Goal: Task Accomplishment & Management: Manage account settings

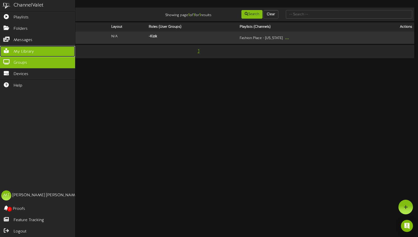
click at [14, 51] on span "My Library" at bounding box center [24, 52] width 20 height 6
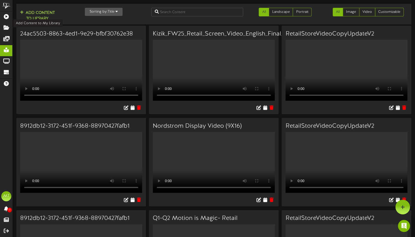
click at [33, 16] on button "Add Content to Library" at bounding box center [37, 16] width 38 height 12
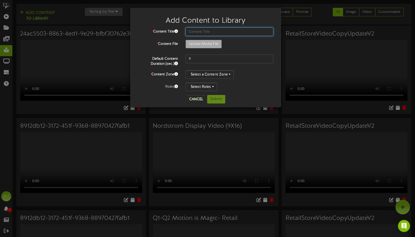
click at [207, 30] on input "text" at bounding box center [229, 31] width 88 height 9
type input "F"
type input "2025 - FW - Boots Update"
type input "**********"
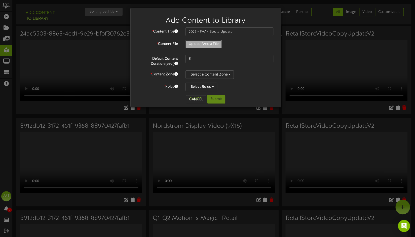
type input "Kizik_FW25_Sep_Update_Retail_Screen_Video_English_Draft5"
click at [176, 64] on icon at bounding box center [176, 64] width 4 height 4
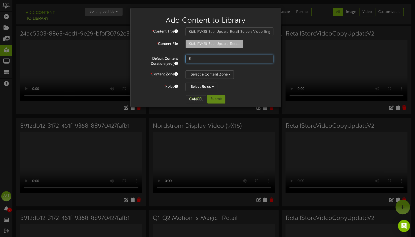
click at [205, 60] on input "8" at bounding box center [229, 59] width 88 height 9
type input "39"
click at [258, 85] on div "Select Roles" at bounding box center [229, 86] width 88 height 9
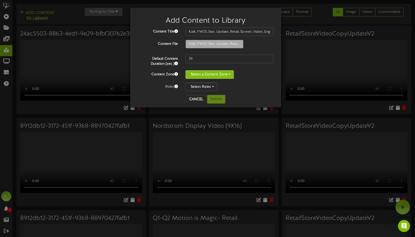
click at [227, 75] on button "Select a Content Zone" at bounding box center [209, 74] width 48 height 9
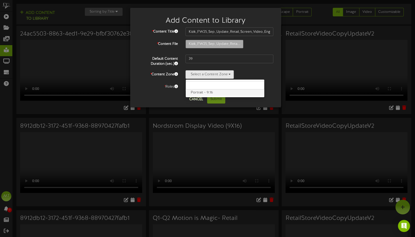
click at [215, 93] on label "Portrait - 9:16" at bounding box center [225, 92] width 78 height 7
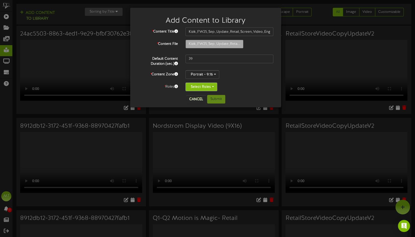
click at [205, 86] on button "Select Roles" at bounding box center [201, 86] width 32 height 9
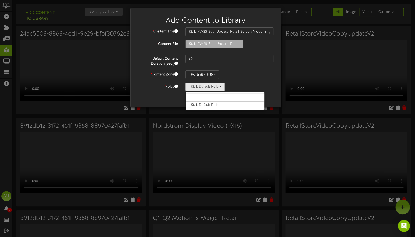
click at [173, 98] on div "Cancel Submit" at bounding box center [205, 99] width 143 height 9
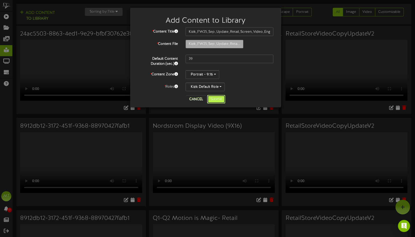
click at [216, 99] on button "Submit" at bounding box center [216, 99] width 18 height 9
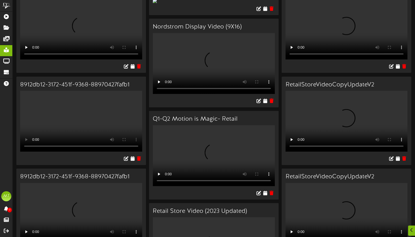
scroll to position [176, 0]
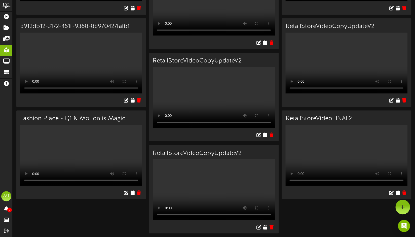
scroll to position [0, 0]
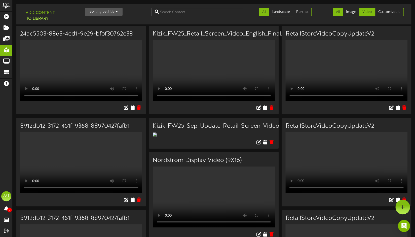
click at [365, 13] on link "Video" at bounding box center [367, 12] width 16 height 9
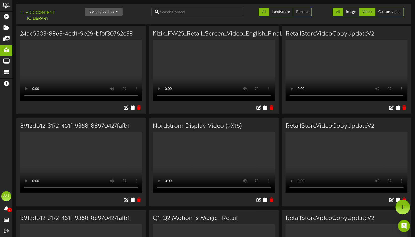
click at [341, 12] on link "All" at bounding box center [337, 12] width 10 height 9
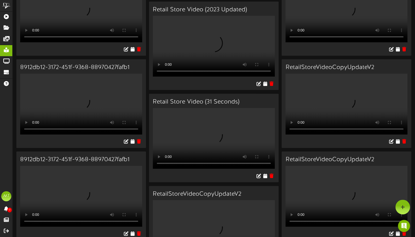
scroll to position [327, 0]
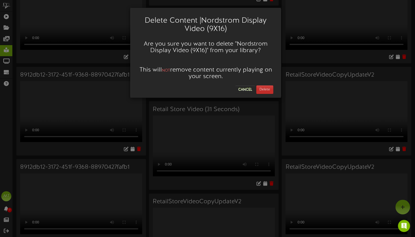
click at [265, 90] on button "Delete" at bounding box center [264, 89] width 17 height 9
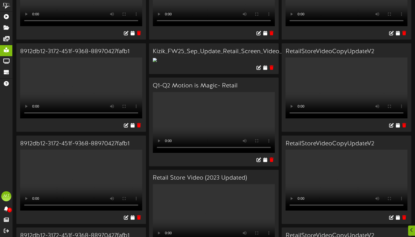
scroll to position [101, 0]
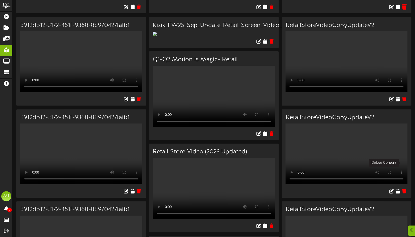
click at [404, 10] on icon at bounding box center [403, 7] width 5 height 6
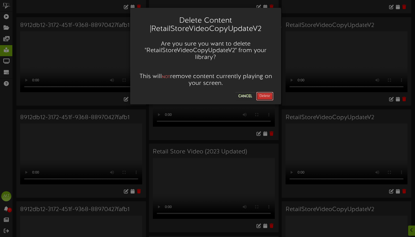
click at [270, 96] on button "Delete" at bounding box center [264, 96] width 17 height 9
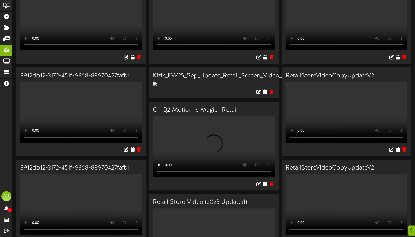
scroll to position [75, 0]
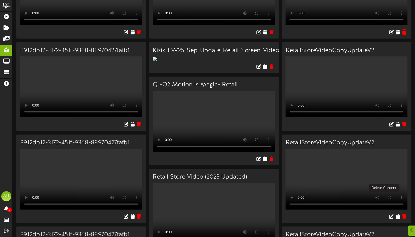
click at [403, 35] on icon at bounding box center [403, 32] width 5 height 6
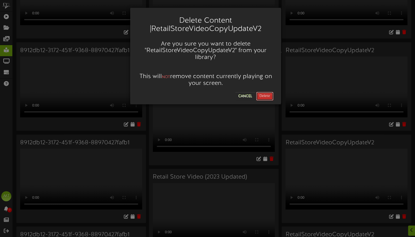
click at [268, 95] on button "Delete" at bounding box center [264, 96] width 17 height 9
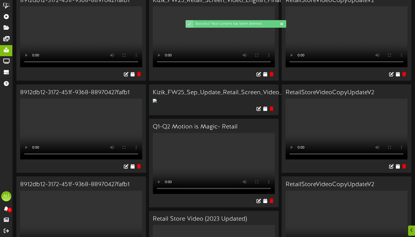
scroll to position [126, 0]
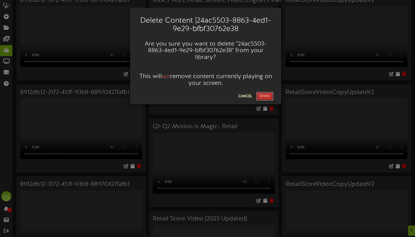
click at [270, 94] on button "Delete" at bounding box center [264, 96] width 17 height 9
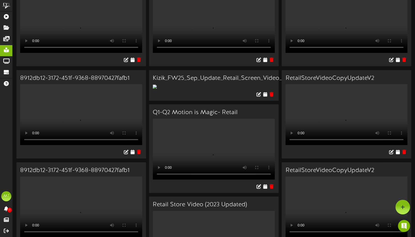
scroll to position [0, 0]
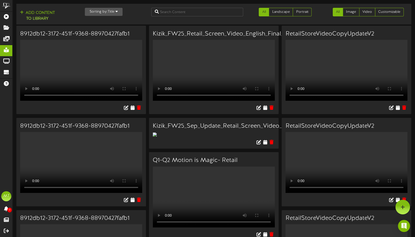
click at [99, 37] on h3 "8912db12-3172-451f-9368-88970427fafb1" at bounding box center [81, 34] width 122 height 7
click at [102, 32] on h3 "8912db12-3172-451f-9368-88970427fafb1" at bounding box center [81, 34] width 122 height 7
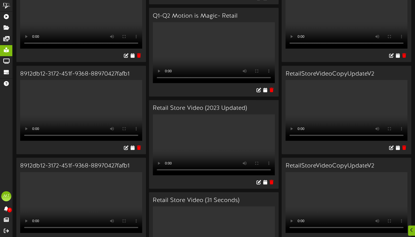
scroll to position [151, 0]
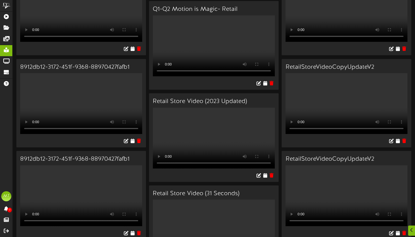
drag, startPoint x: 154, startPoint y: 138, endPoint x: 157, endPoint y: 137, distance: 2.8
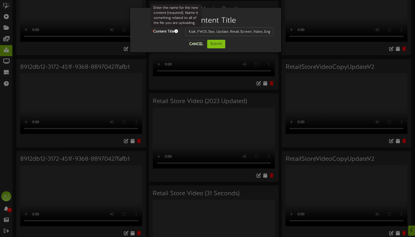
click at [176, 32] on span at bounding box center [176, 31] width 4 height 4
click at [196, 45] on button "Cancel" at bounding box center [196, 44] width 20 height 8
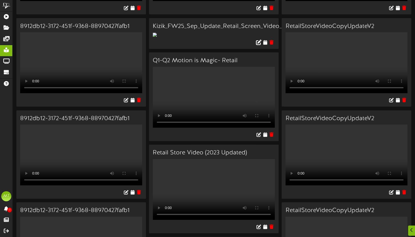
scroll to position [101, 0]
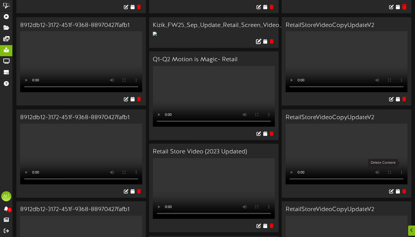
click at [404, 10] on icon at bounding box center [403, 7] width 5 height 6
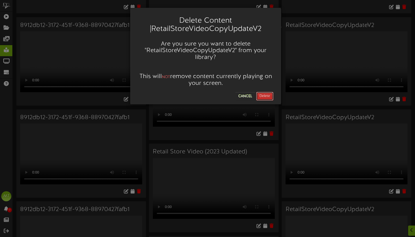
click at [265, 95] on button "Delete" at bounding box center [264, 96] width 17 height 9
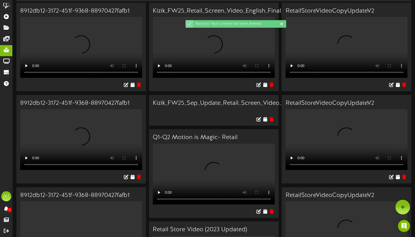
scroll to position [75, 0]
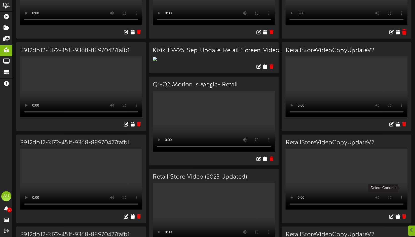
click at [404, 35] on icon at bounding box center [403, 32] width 5 height 6
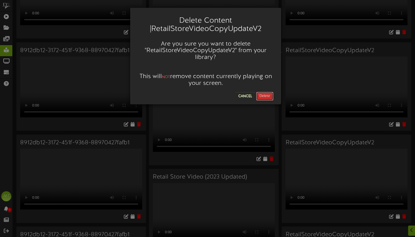
click at [269, 96] on button "Delete" at bounding box center [264, 96] width 17 height 9
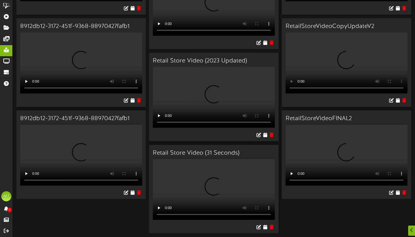
scroll to position [1056, 0]
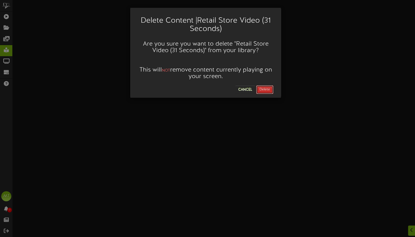
click at [270, 89] on button "Delete" at bounding box center [264, 89] width 17 height 9
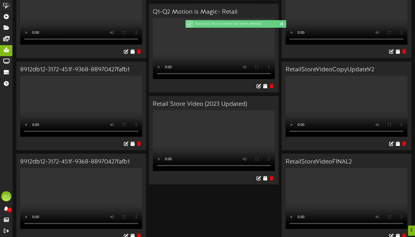
scroll to position [1022, 0]
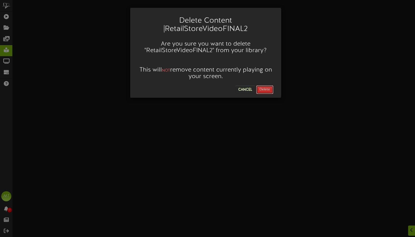
click at [268, 91] on button "Delete" at bounding box center [264, 89] width 17 height 9
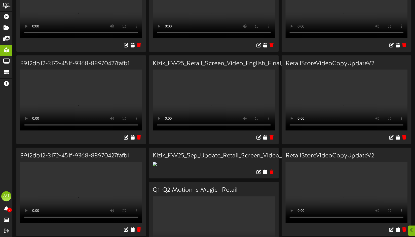
scroll to position [75, 0]
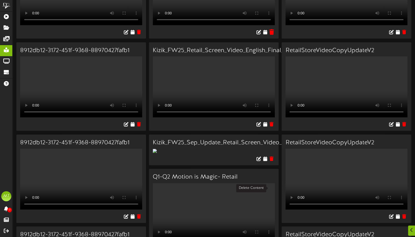
click at [273, 35] on icon at bounding box center [271, 32] width 5 height 6
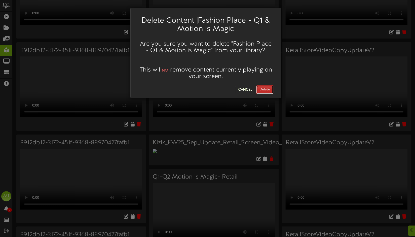
click at [265, 89] on button "Delete" at bounding box center [264, 89] width 17 height 9
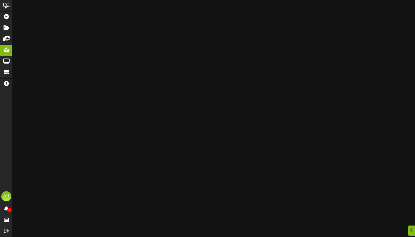
scroll to position [679, 0]
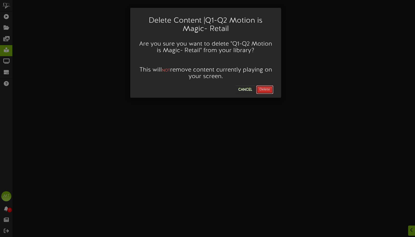
click at [263, 90] on button "Delete" at bounding box center [264, 89] width 17 height 9
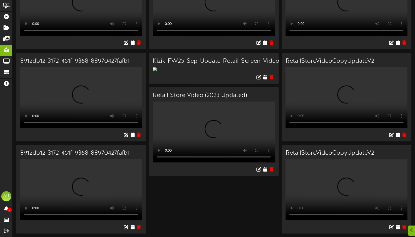
scroll to position [776, 0]
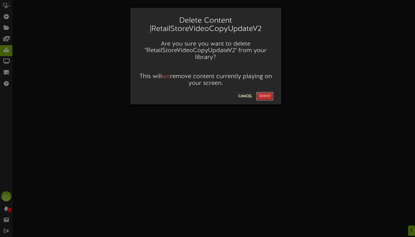
click at [265, 95] on button "Delete" at bounding box center [264, 96] width 17 height 9
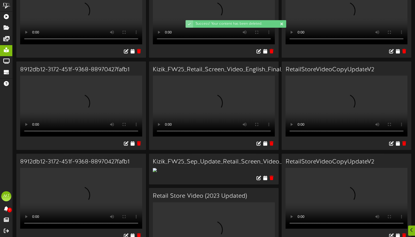
scroll to position [126, 0]
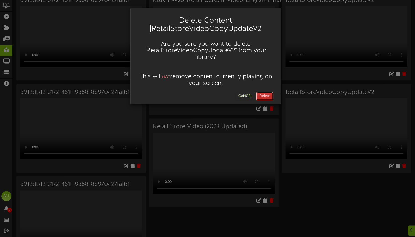
click at [262, 96] on button "Delete" at bounding box center [264, 96] width 17 height 9
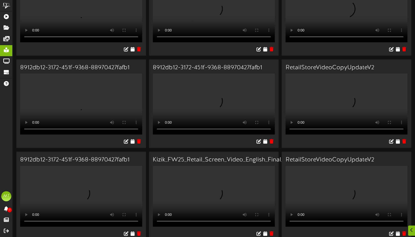
scroll to position [75, 0]
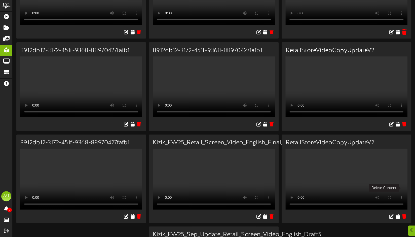
click at [404, 35] on icon at bounding box center [403, 32] width 5 height 6
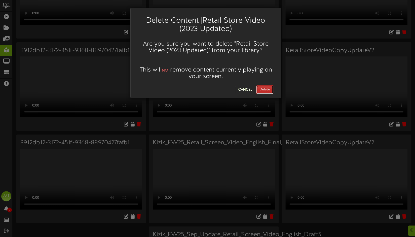
click at [270, 89] on button "Delete" at bounding box center [264, 89] width 17 height 9
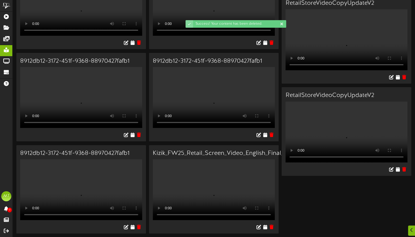
scroll to position [101, 0]
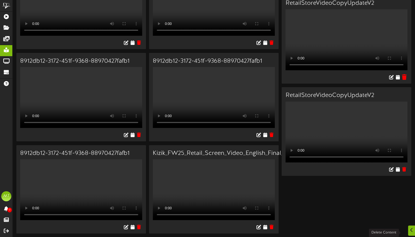
click at [405, 80] on icon at bounding box center [403, 77] width 5 height 6
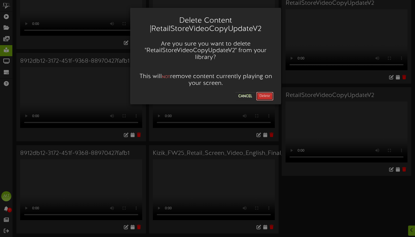
click at [265, 95] on button "Delete" at bounding box center [264, 96] width 17 height 9
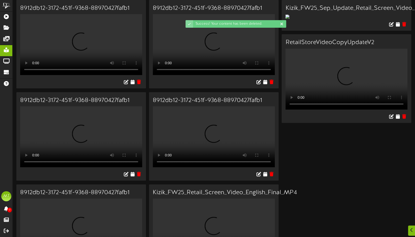
scroll to position [151, 0]
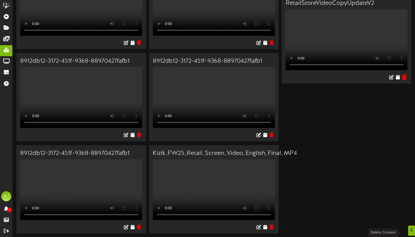
click at [404, 80] on icon at bounding box center [403, 77] width 5 height 6
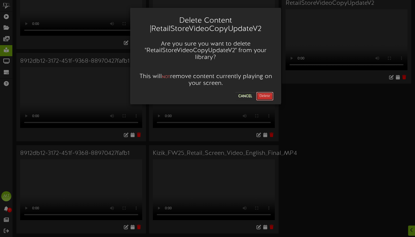
click at [262, 92] on button "Delete" at bounding box center [264, 96] width 17 height 9
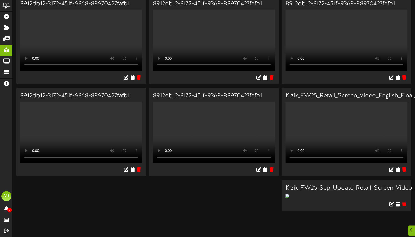
scroll to position [316, 0]
click at [352, 191] on h3 "Kizik_FW25_Sep_Update_Retail_Screen_Video_English_Draft5" at bounding box center [346, 188] width 122 height 7
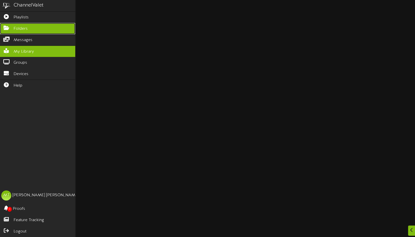
click at [5, 27] on icon at bounding box center [6, 27] width 13 height 4
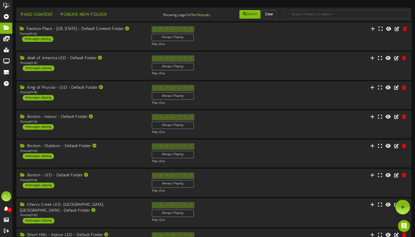
click at [54, 40] on div "Fashion Place - Utah - Default Content Folder Portrait ( 9:16 ) 1 messages play…" at bounding box center [82, 34] width 132 height 16
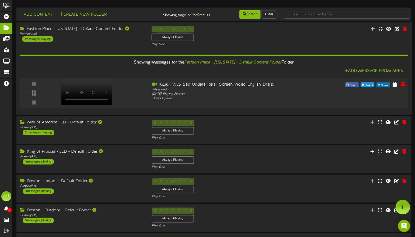
click at [34, 83] on div "4" at bounding box center [33, 93] width 25 height 23
click at [337, 26] on div "Fashion Place - Utah - Default Content Folder Portrait ( 9:16 ) 1 messages play…" at bounding box center [214, 36] width 396 height 21
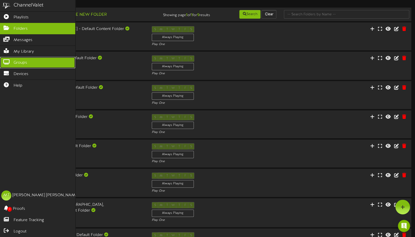
click at [15, 60] on span "Groups" at bounding box center [21, 63] width 14 height 6
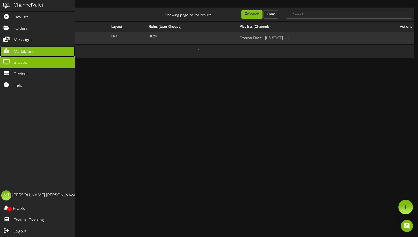
click at [24, 47] on link "My Library" at bounding box center [37, 51] width 75 height 11
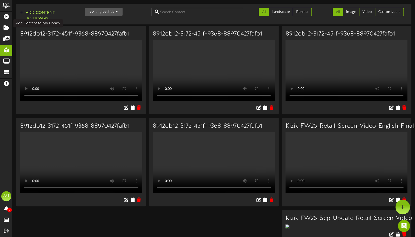
click at [46, 14] on button "Add Content to Library" at bounding box center [37, 16] width 38 height 12
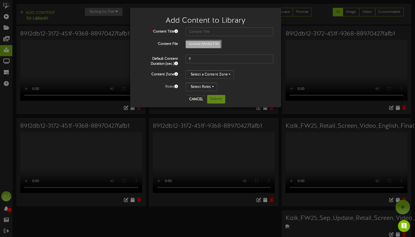
type input "**********"
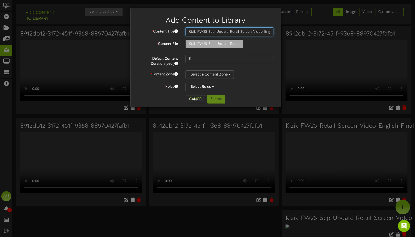
click at [258, 32] on input "Kizik_FW25_Sep_Update_Retail_Screen_Video_English_Draft5" at bounding box center [229, 31] width 88 height 9
type input "FW25_Boot_Update"
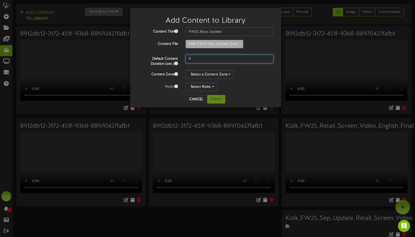
click at [224, 57] on input "8" at bounding box center [229, 59] width 88 height 9
type input "40"
drag, startPoint x: 261, startPoint y: 81, endPoint x: 255, endPoint y: 80, distance: 6.1
click at [261, 81] on div "* Content Title FW25_Boot_Update * Content File Kizik_FW25_Sep_Update_Reta..." at bounding box center [205, 59] width 135 height 64
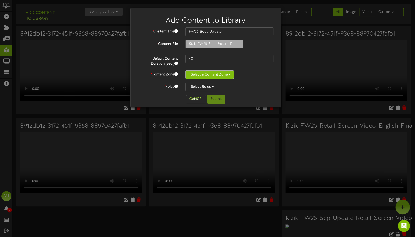
click at [227, 75] on button "Select a Content Zone" at bounding box center [209, 74] width 48 height 9
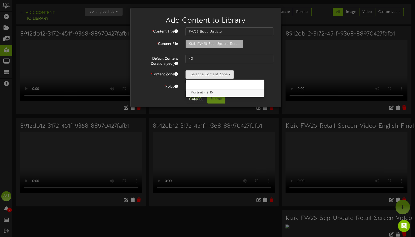
click at [205, 93] on label "Portrait - 9:16" at bounding box center [225, 92] width 78 height 7
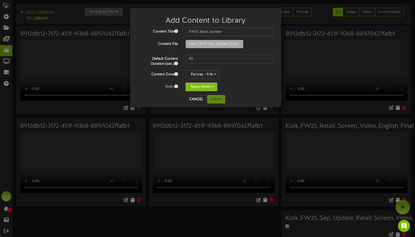
click at [200, 86] on button "Select Roles" at bounding box center [201, 86] width 32 height 9
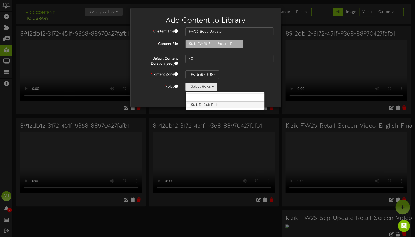
click at [192, 104] on label "Kizik Default Role" at bounding box center [225, 105] width 78 height 7
click at [267, 78] on div "Portrait - 9:16 Portrait - 9:16" at bounding box center [229, 74] width 88 height 9
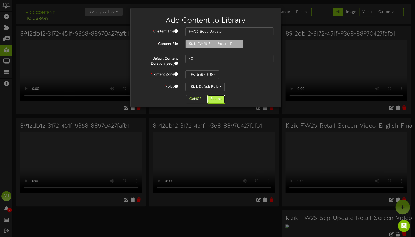
click at [213, 97] on button "Submit" at bounding box center [216, 99] width 18 height 9
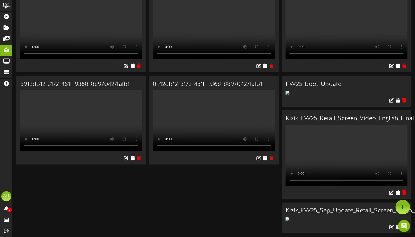
scroll to position [224, 0]
click at [286, 91] on img at bounding box center [287, 93] width 4 height 4
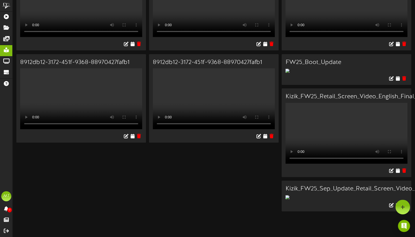
click at [314, 59] on h3 "FW25_Boot_Update" at bounding box center [346, 62] width 122 height 7
click at [285, 69] on img at bounding box center [287, 71] width 4 height 4
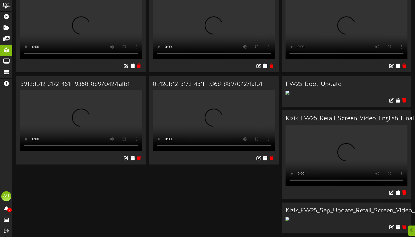
scroll to position [251, 0]
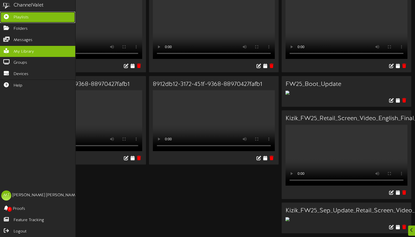
click at [7, 18] on icon at bounding box center [6, 16] width 13 height 4
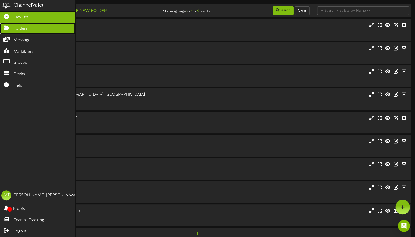
click at [5, 26] on icon at bounding box center [6, 27] width 13 height 4
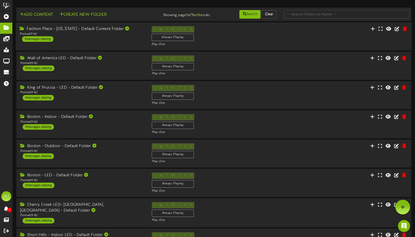
click at [99, 43] on div "Fashion Place - [US_STATE] - Default Content Folder Portrait ( 9:16 ) 1 message…" at bounding box center [214, 36] width 396 height 21
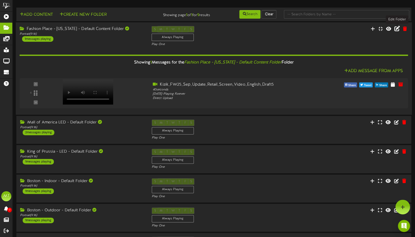
click at [397, 29] on icon at bounding box center [397, 29] width 6 height 6
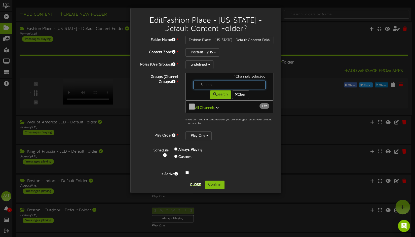
click at [255, 84] on input "text" at bounding box center [229, 84] width 72 height 9
click at [306, 35] on div "Edit Fashion Place - Utah - Default Content Folder ? Folder Name * Fashion Plac…" at bounding box center [207, 118] width 415 height 237
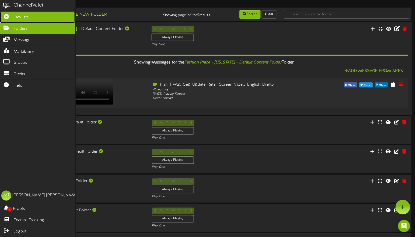
click at [8, 17] on icon at bounding box center [6, 16] width 13 height 4
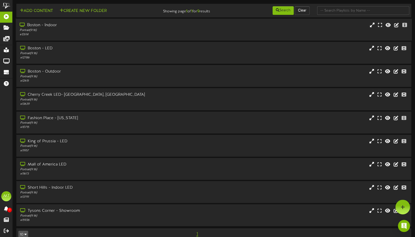
click at [138, 29] on div "Portrait ( 9:16 )" at bounding box center [98, 30] width 157 height 4
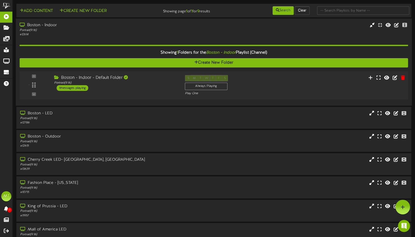
click at [57, 76] on icon at bounding box center [57, 77] width 6 height 4
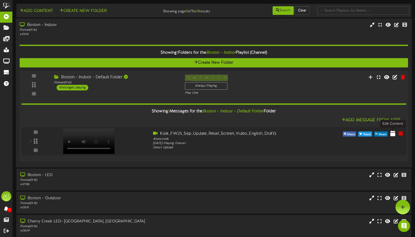
click at [394, 135] on icon at bounding box center [392, 133] width 5 height 6
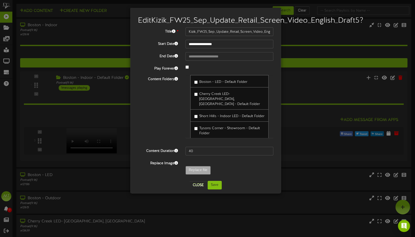
scroll to position [74, 0]
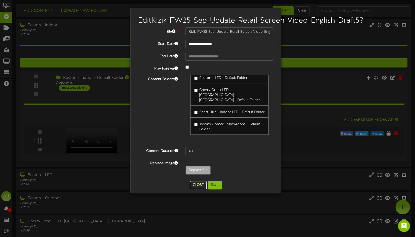
click at [195, 189] on button "Close" at bounding box center [198, 185] width 17 height 8
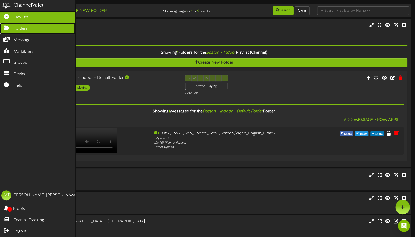
click at [10, 30] on link "Folders" at bounding box center [37, 28] width 75 height 11
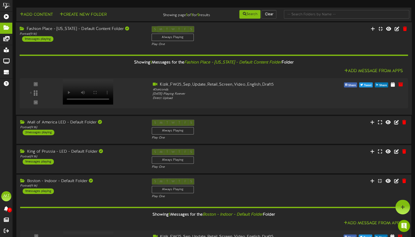
click at [314, 34] on div "Fashion Place - Utah - Default Content Folder Portrait ( 9:16 ) 1 messages play…" at bounding box center [214, 36] width 396 height 21
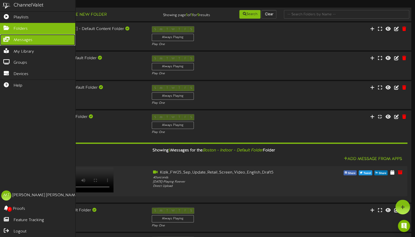
click at [6, 37] on icon at bounding box center [6, 39] width 13 height 4
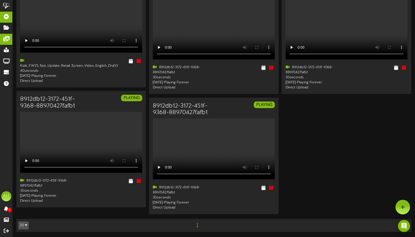
scroll to position [241, 0]
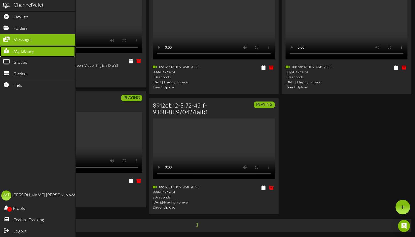
click at [12, 49] on icon at bounding box center [6, 50] width 13 height 4
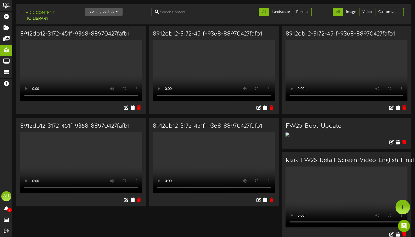
click at [325, 18] on div "Add Content to Library Sorting by: Title Newest Oldest Title All Landscape Port…" at bounding box center [214, 14] width 398 height 17
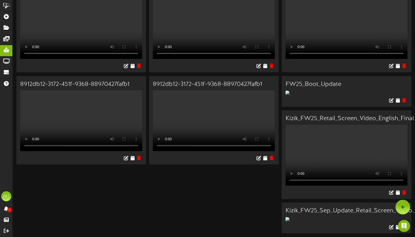
scroll to position [251, 0]
click at [289, 91] on img at bounding box center [287, 93] width 4 height 4
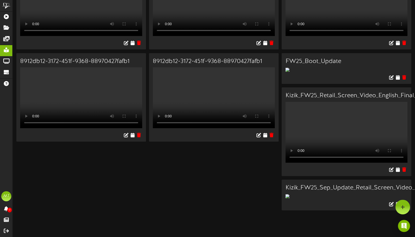
click at [286, 68] on img at bounding box center [287, 70] width 4 height 4
click at [367, 107] on div "8912db12-3172-451f-9368-88970427fafb1 Your browser does not support HTML5 video." at bounding box center [213, 87] width 395 height 253
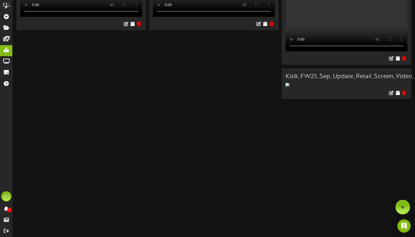
click at [404, 228] on img "Open Intercom Messenger" at bounding box center [403, 225] width 7 height 7
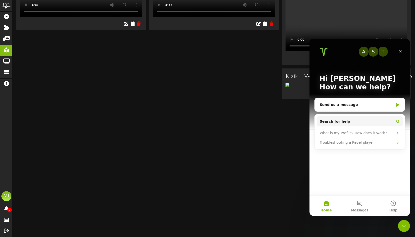
scroll to position [0, 0]
click at [376, 105] on div "Send us a message" at bounding box center [356, 104] width 74 height 5
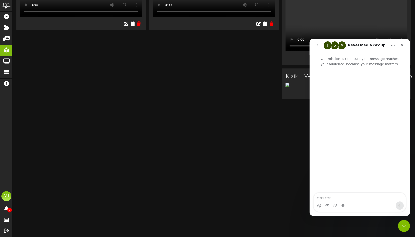
click at [334, 198] on textarea "Message…" at bounding box center [359, 197] width 92 height 9
type textarea "**********"
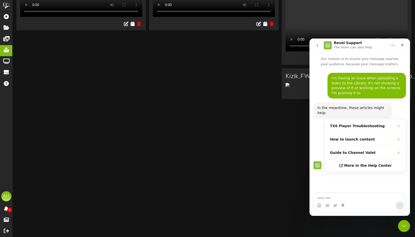
click at [408, 227] on div "Close Intercom Messenger" at bounding box center [403, 225] width 12 height 12
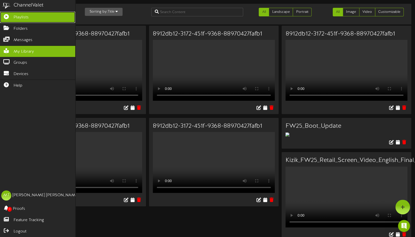
click at [14, 21] on link "Playlists" at bounding box center [37, 17] width 75 height 11
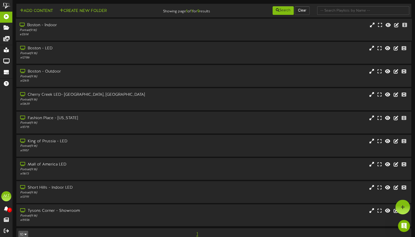
click at [81, 34] on div "# 12614" at bounding box center [98, 34] width 157 height 4
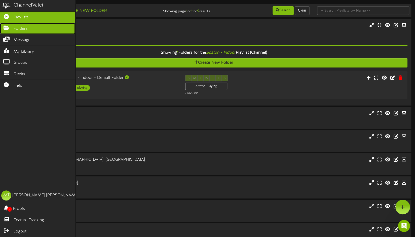
click at [12, 28] on icon at bounding box center [6, 27] width 13 height 4
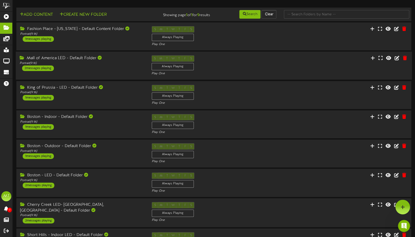
click at [62, 68] on div "Mall of America LED - Default Folder Portrait ( 9:16 ) 2 messages playing" at bounding box center [82, 63] width 132 height 16
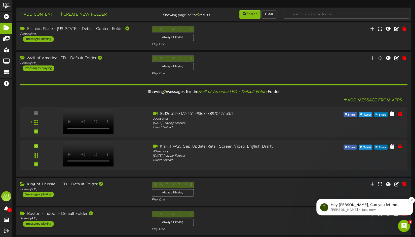
click at [383, 209] on p "Tyler • Just now" at bounding box center [368, 209] width 76 height 5
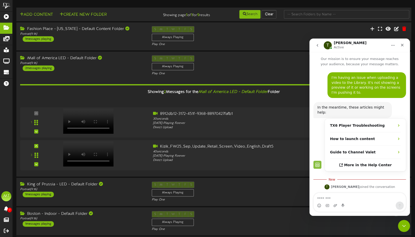
scroll to position [34, 0]
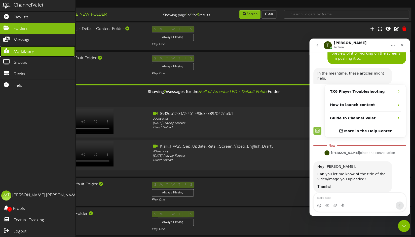
click at [10, 48] on icon at bounding box center [6, 50] width 13 height 4
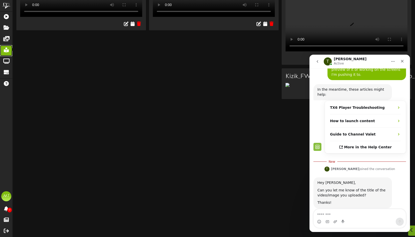
scroll to position [275, 0]
drag, startPoint x: 341, startPoint y: 8, endPoint x: 287, endPoint y: 7, distance: 54.6
copy h3 "FW25_Boot_Update"
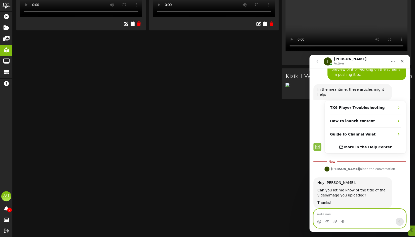
click at [343, 216] on textarea "Message…" at bounding box center [359, 213] width 92 height 9
paste textarea "**********"
type textarea "**********"
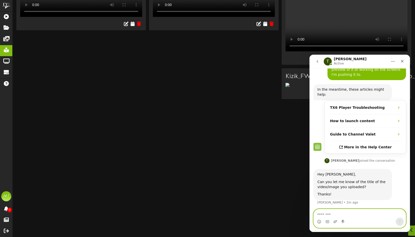
scroll to position [41, 0]
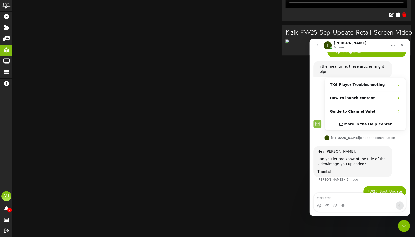
scroll to position [199, 0]
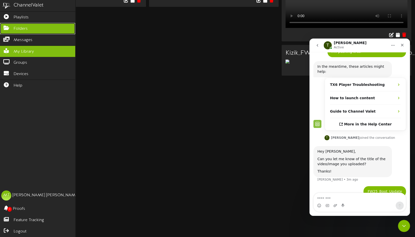
click at [7, 28] on icon at bounding box center [6, 27] width 13 height 4
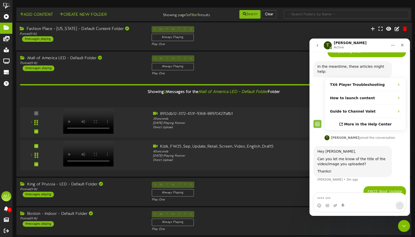
click at [91, 28] on div "Fashion Place - [US_STATE] - Default Content Folder" at bounding box center [82, 29] width 124 height 6
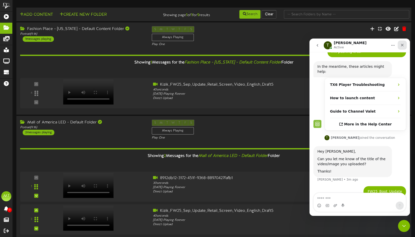
click at [402, 46] on icon "Close" at bounding box center [402, 45] width 4 height 4
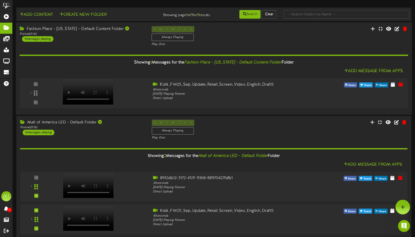
click at [247, 62] on icon "Fashion Place - [US_STATE] - Default Content Folder" at bounding box center [232, 62] width 97 height 5
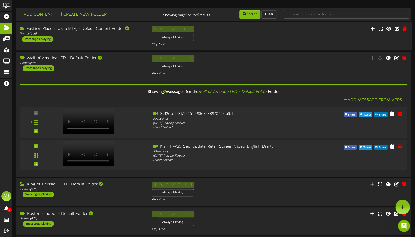
click at [242, 33] on div "S M T W T F S Always Playing Play One" at bounding box center [214, 36] width 132 height 21
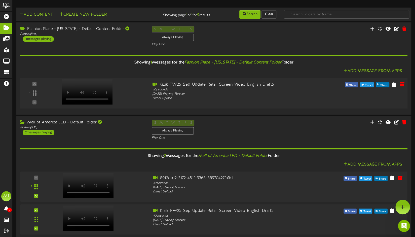
click at [33, 83] on div "4" at bounding box center [34, 93] width 25 height 23
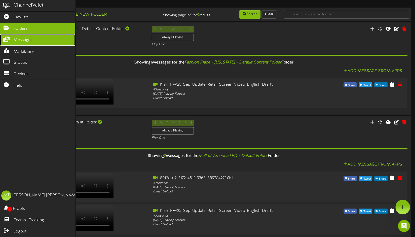
click at [3, 37] on icon at bounding box center [6, 39] width 13 height 4
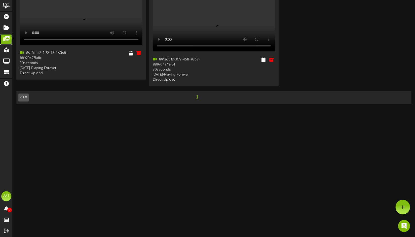
scroll to position [316, 0]
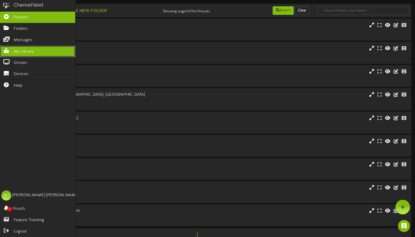
click at [8, 50] on icon at bounding box center [6, 50] width 13 height 4
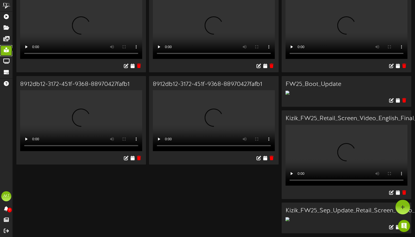
scroll to position [48, 0]
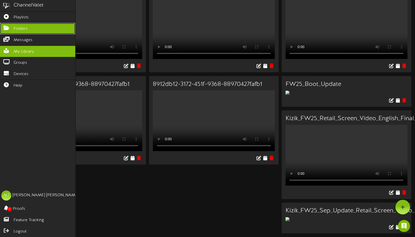
click at [8, 27] on icon at bounding box center [6, 27] width 13 height 4
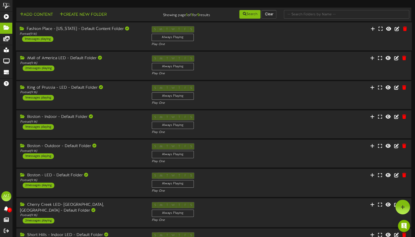
click at [58, 39] on div "Fashion Place - [US_STATE] - Default Content Folder Portrait ( 9:16 ) 1 message…" at bounding box center [82, 34] width 132 height 16
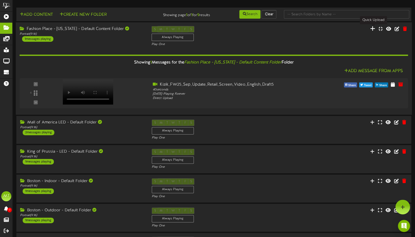
click at [374, 30] on icon at bounding box center [372, 29] width 5 height 6
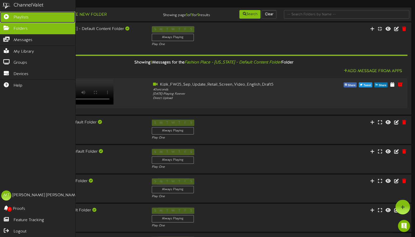
click at [10, 18] on icon at bounding box center [6, 16] width 13 height 4
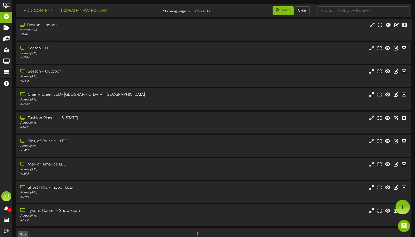
click at [255, 29] on div "Boston - Indoor Portrait ( 9:16 ) # 12614" at bounding box center [214, 29] width 396 height 14
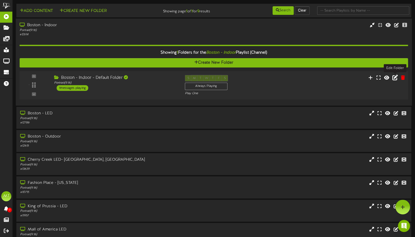
click at [394, 79] on icon at bounding box center [395, 77] width 6 height 6
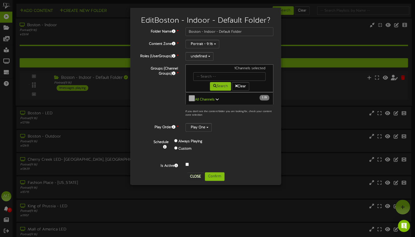
click at [216, 97] on icon at bounding box center [217, 99] width 3 height 4
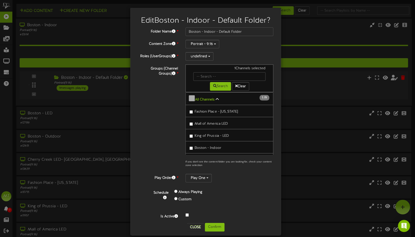
click at [153, 113] on div "Groups (Channel Groups) * 1 Channels selected Search Clear All Channels 1 9" at bounding box center [205, 116] width 143 height 105
click at [324, 42] on div "Edit Boston - Indoor - Default Folder ? Folder Name * Boston - Indoor - Default…" at bounding box center [207, 118] width 415 height 237
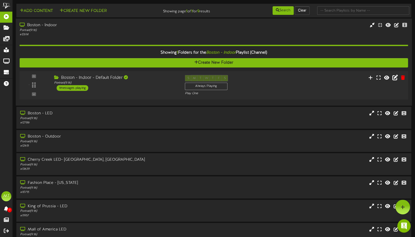
click at [409, 229] on body "ChannelValet Playlists Folders Messages My Library Groups Devices Help MT Matt …" at bounding box center [207, 155] width 415 height 311
click at [404, 226] on img "Open Intercom Messenger" at bounding box center [403, 225] width 7 height 7
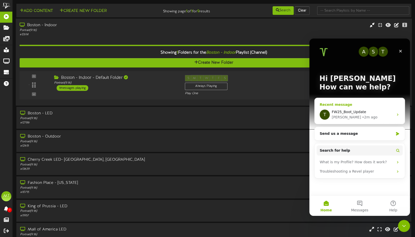
click at [366, 110] on div "FW25_Boot_Update" at bounding box center [362, 111] width 62 height 5
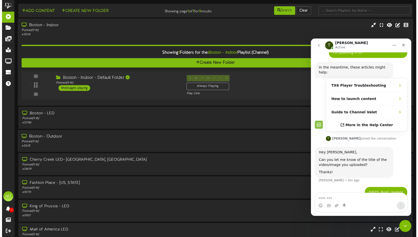
scroll to position [41, 0]
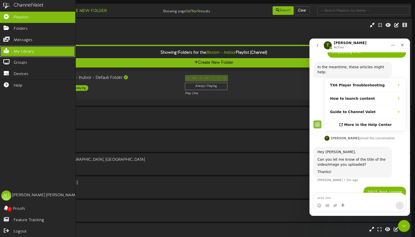
click at [8, 48] on icon at bounding box center [6, 50] width 13 height 4
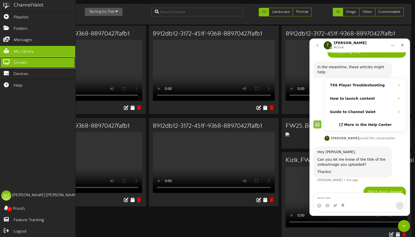
click at [15, 60] on span "Groups" at bounding box center [21, 63] width 14 height 6
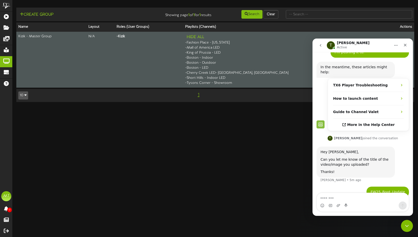
click at [183, 66] on th "- Kizik" at bounding box center [149, 60] width 69 height 56
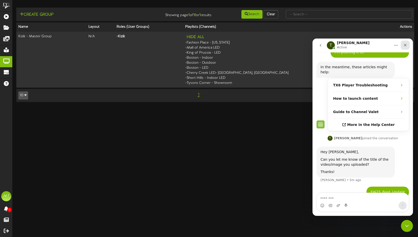
click at [406, 46] on icon "Close" at bounding box center [405, 45] width 3 height 3
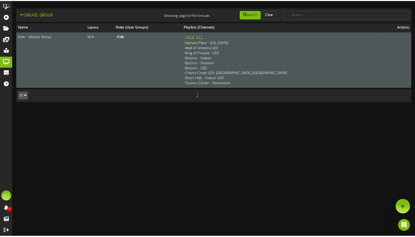
scroll to position [41, 0]
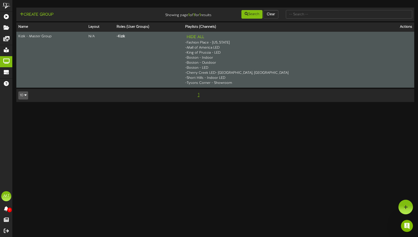
click at [115, 55] on td "N/A" at bounding box center [101, 60] width 28 height 56
click at [161, 56] on th "- Kizik" at bounding box center [149, 60] width 69 height 56
drag, startPoint x: 114, startPoint y: 39, endPoint x: 118, endPoint y: 41, distance: 4.2
click at [114, 40] on td "N/A" at bounding box center [101, 60] width 28 height 56
click at [325, 62] on div "Hide All - Fashion Place - Utah - Mall of America LED - King of Prussia - LED -…" at bounding box center [283, 60] width 197 height 52
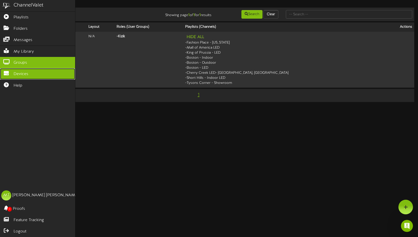
click at [8, 68] on link "Devices" at bounding box center [37, 73] width 75 height 11
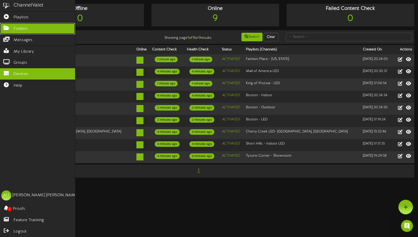
click at [7, 26] on icon at bounding box center [6, 27] width 13 height 4
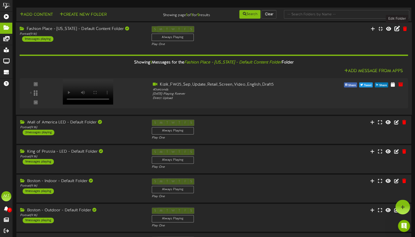
click at [398, 30] on icon at bounding box center [397, 29] width 6 height 6
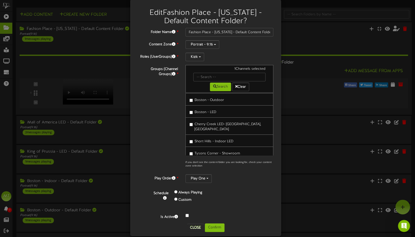
scroll to position [12, 0]
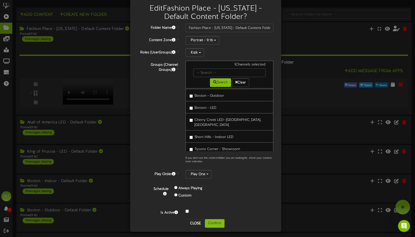
click at [329, 39] on div "Edit Fashion Place - Utah - Default Content Folder ? Folder Name * Fashion Plac…" at bounding box center [207, 118] width 415 height 237
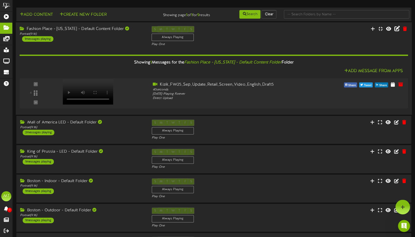
click at [43, 40] on div "1 messages playing" at bounding box center [37, 39] width 31 height 6
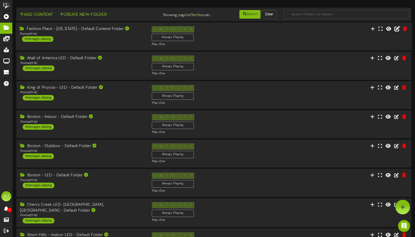
click at [43, 40] on div "1 messages playing" at bounding box center [37, 39] width 31 height 6
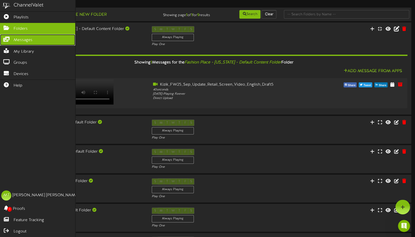
click at [9, 37] on icon at bounding box center [6, 39] width 13 height 4
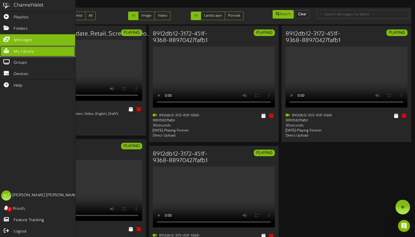
click at [9, 47] on link "My Library" at bounding box center [37, 51] width 75 height 11
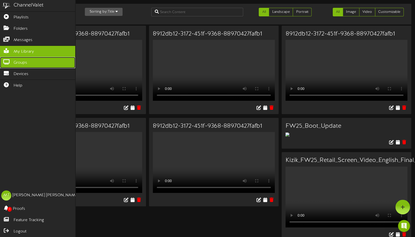
click at [8, 59] on icon at bounding box center [6, 61] width 13 height 4
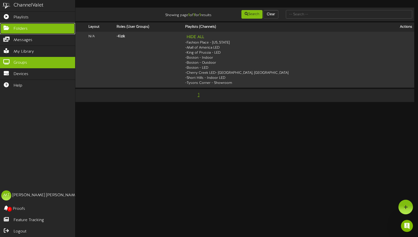
click at [18, 30] on span "Folders" at bounding box center [21, 29] width 14 height 6
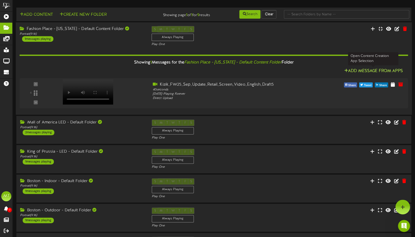
click at [355, 71] on button "Add Message From Apps" at bounding box center [374, 71] width 62 height 6
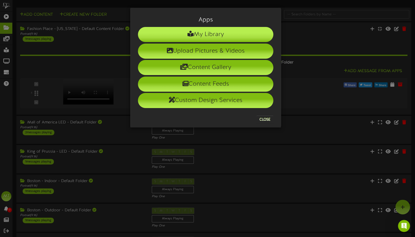
click at [222, 33] on li "My Library" at bounding box center [205, 34] width 135 height 15
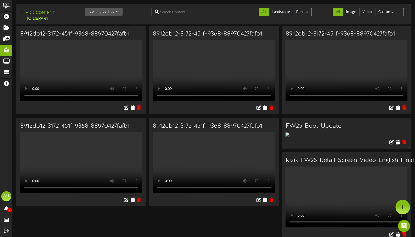
click at [85, 85] on video "Your browser does not support HTML5 video." at bounding box center [81, 70] width 122 height 61
click at [88, 35] on h3 "8912db12-3172-451f-9368-88970427fafb1" at bounding box center [81, 34] width 122 height 7
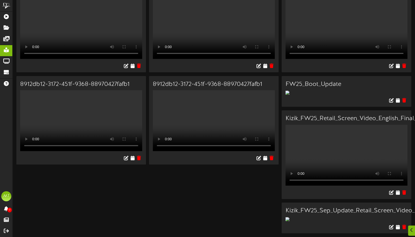
scroll to position [101, 0]
click at [133, 68] on icon at bounding box center [132, 66] width 5 height 6
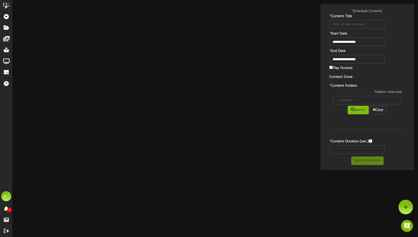
type input "8912db12-3172-451f-9368-88970427fafb1"
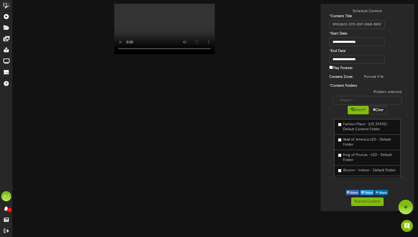
click at [286, 48] on div "Your browser does not support HTML5 video." at bounding box center [164, 30] width 297 height 52
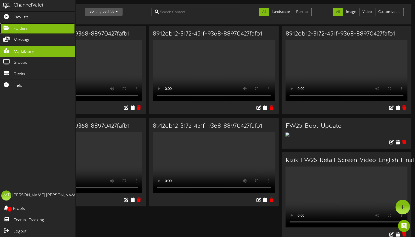
click at [11, 27] on icon at bounding box center [6, 27] width 13 height 4
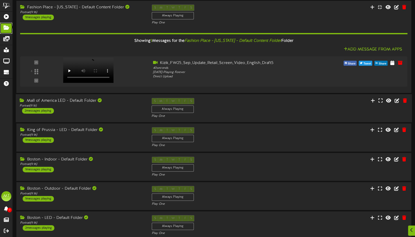
scroll to position [25, 0]
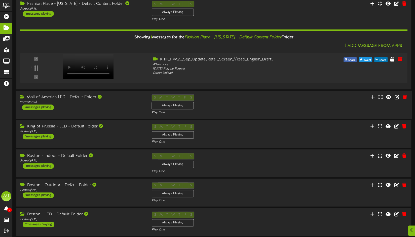
click at [253, 108] on div "S M T W T F S Always Playing Play One" at bounding box center [214, 104] width 132 height 21
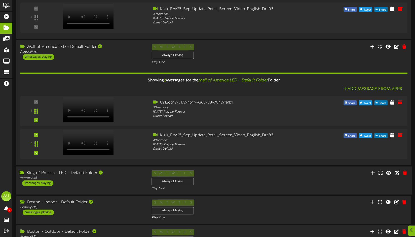
click at [251, 173] on div "S M T W T F S Always Playing Play One" at bounding box center [214, 180] width 132 height 21
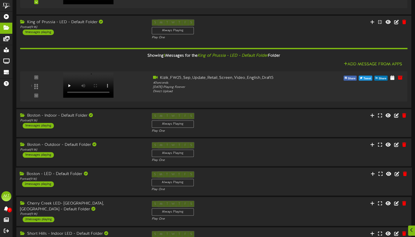
scroll to position [226, 0]
click at [257, 118] on div "S M T W T F S Always Playing Play One" at bounding box center [214, 122] width 132 height 21
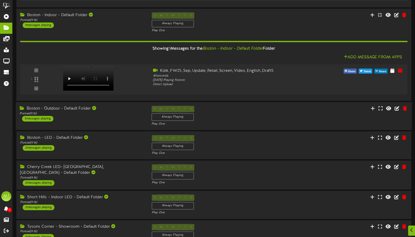
scroll to position [327, 0]
click at [261, 115] on div "S M T W T F S Always Playing Play One" at bounding box center [214, 115] width 132 height 21
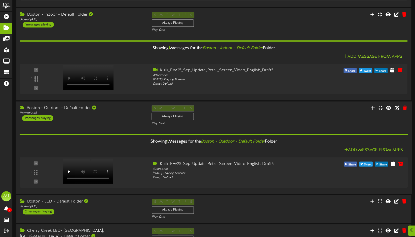
scroll to position [402, 0]
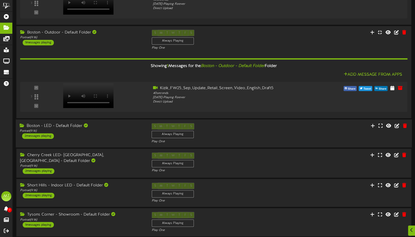
click at [253, 134] on div "S M T W T F S Always Playing Play One" at bounding box center [214, 133] width 132 height 21
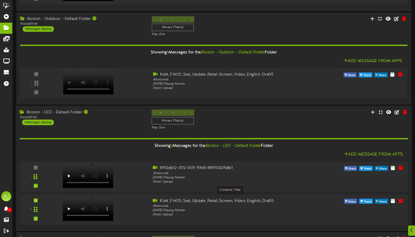
scroll to position [503, 0]
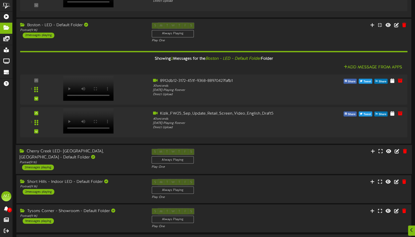
click at [266, 162] on div "S M T W T F S Always Playing Play One" at bounding box center [214, 158] width 132 height 21
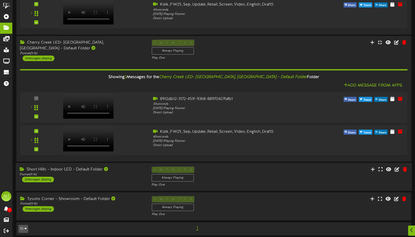
click at [240, 175] on div "S M T W T F S Always Playing Play One" at bounding box center [214, 176] width 132 height 21
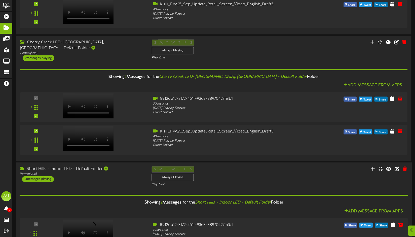
scroll to position [708, 0]
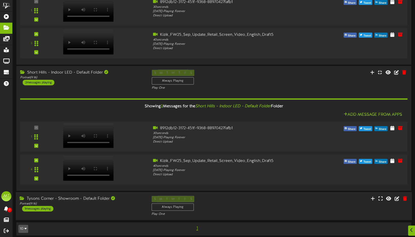
click at [267, 206] on div "S M T W T F S Always Playing Play One" at bounding box center [214, 206] width 132 height 21
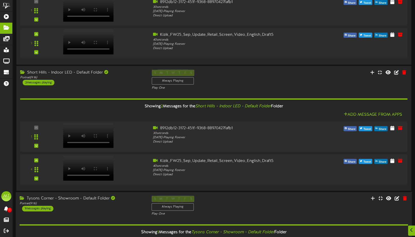
scroll to position [773, 0]
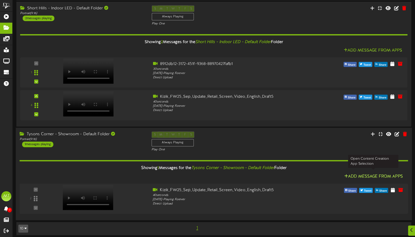
click at [376, 173] on button "Add Message From Apps" at bounding box center [374, 176] width 62 height 6
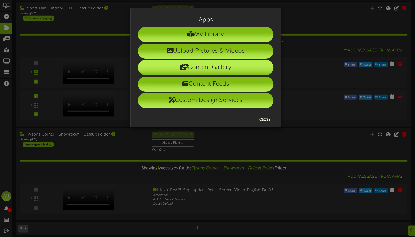
click at [207, 69] on li "Content Gallery" at bounding box center [205, 67] width 135 height 15
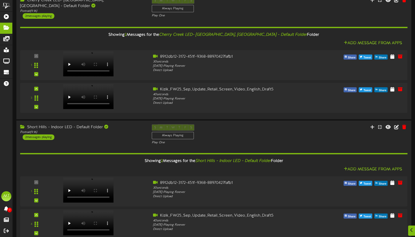
scroll to position [773, 0]
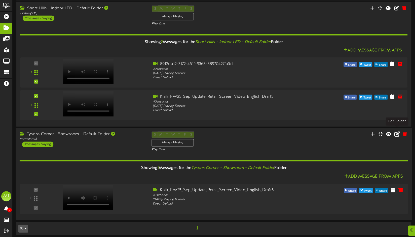
click at [398, 132] on icon at bounding box center [397, 134] width 6 height 6
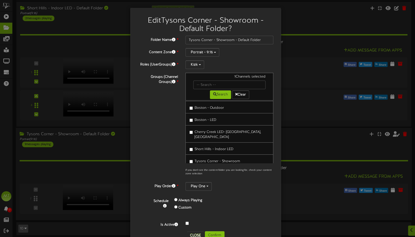
scroll to position [12, 0]
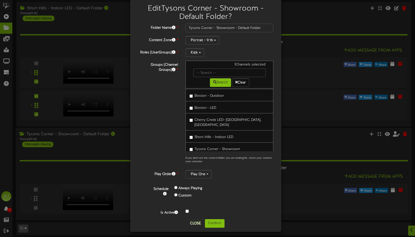
click at [339, 146] on div "Edit Tysons Corner - Showroom - Default Folder ? Folder Name * Tysons Corner - …" at bounding box center [207, 118] width 415 height 237
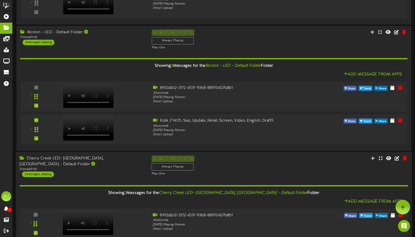
scroll to position [471, 0]
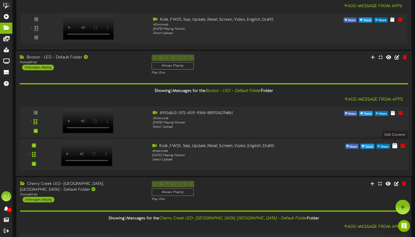
click at [396, 144] on icon at bounding box center [394, 145] width 5 height 6
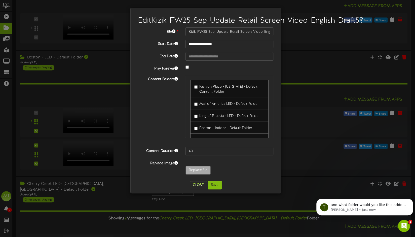
scroll to position [60, 0]
click at [406, 225] on icon "Open Intercom Messenger" at bounding box center [403, 225] width 8 height 8
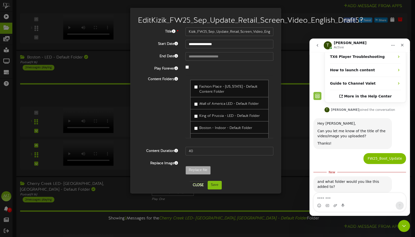
scroll to position [69, 0]
click at [349, 198] on textarea "Message…" at bounding box center [359, 197] width 92 height 9
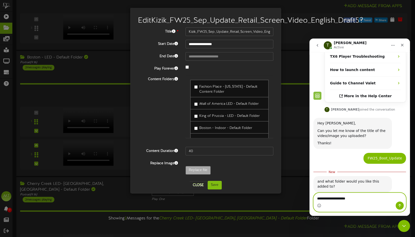
click at [355, 198] on textarea "**********" at bounding box center [359, 197] width 92 height 9
type textarea "**********"
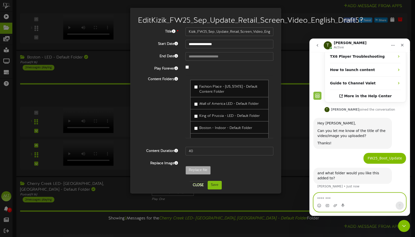
scroll to position [75, 0]
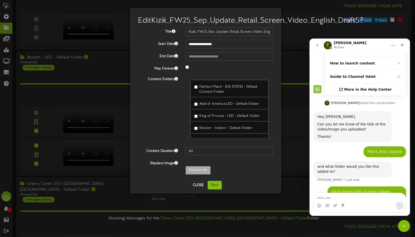
click at [289, 60] on div "**********" at bounding box center [207, 118] width 415 height 237
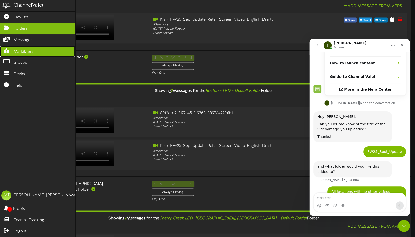
click at [13, 48] on link "My Library" at bounding box center [37, 51] width 75 height 11
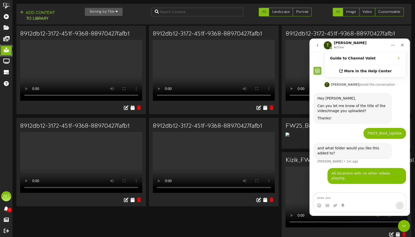
scroll to position [95, 0]
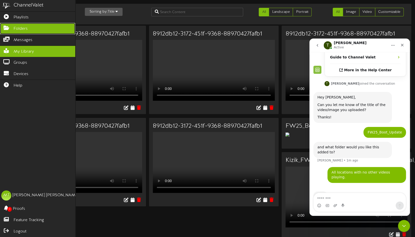
click at [16, 28] on span "Folders" at bounding box center [21, 29] width 14 height 6
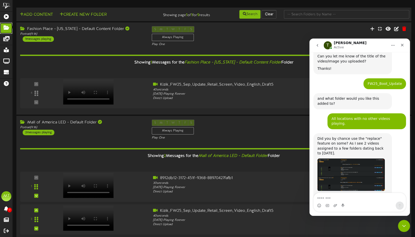
scroll to position [146, 0]
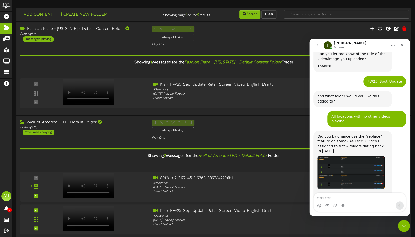
click at [341, 156] on img "Tyler says…" at bounding box center [350, 172] width 67 height 33
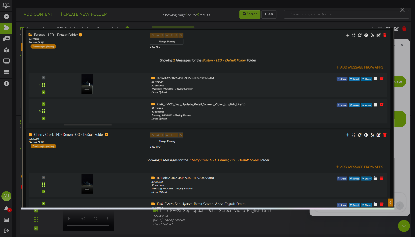
scroll to position [165, 0]
click at [402, 128] on div "Intercom messenger" at bounding box center [207, 118] width 415 height 237
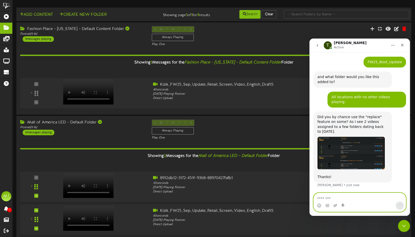
click at [331, 197] on textarea "Message…" at bounding box center [359, 197] width 92 height 9
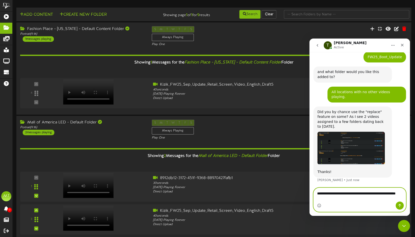
type textarea "**********"
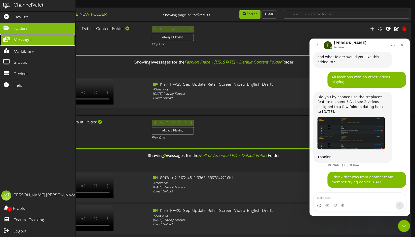
click at [5, 39] on icon at bounding box center [6, 39] width 13 height 4
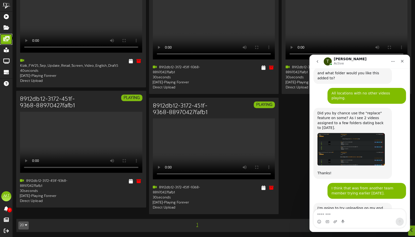
scroll to position [208, 0]
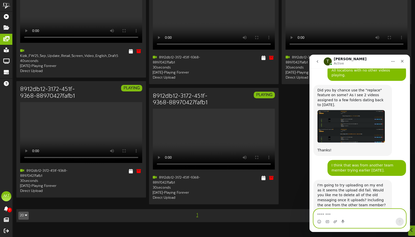
click at [344, 213] on textarea "Message…" at bounding box center [359, 213] width 92 height 9
type textarea "**********"
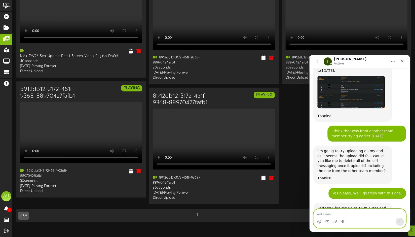
scroll to position [242, 0]
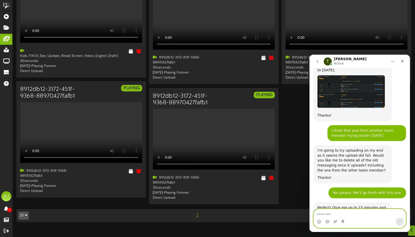
click at [345, 213] on textarea "Message…" at bounding box center [359, 213] width 92 height 9
type textarea "**********"
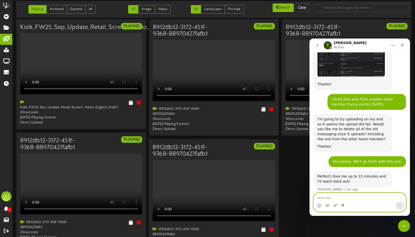
scroll to position [0, 0]
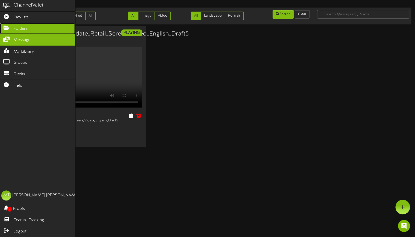
click at [4, 27] on icon at bounding box center [6, 27] width 13 height 4
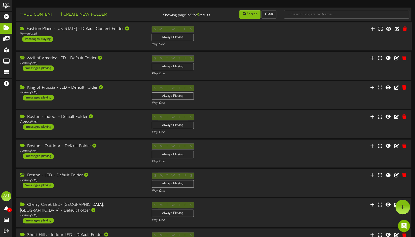
click at [121, 41] on div "Fashion Place - Utah - Default Content Folder Portrait ( 9:16 ) 1 messages play…" at bounding box center [82, 34] width 132 height 16
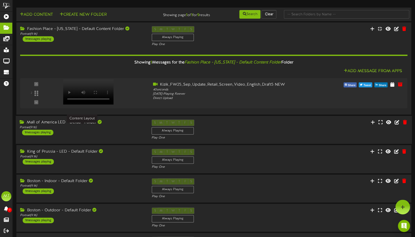
click at [136, 129] on div "Portrait ( 9:16 )" at bounding box center [82, 127] width 124 height 4
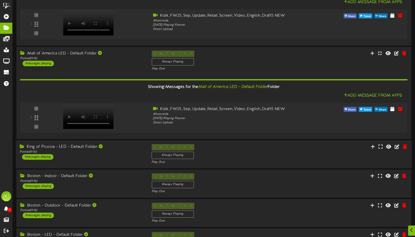
scroll to position [75, 0]
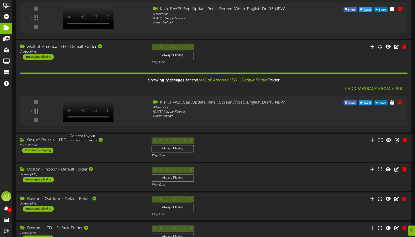
click at [135, 146] on div "Portrait ( 9:16 )" at bounding box center [82, 145] width 124 height 4
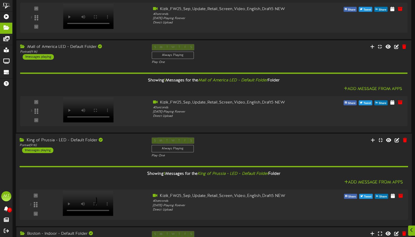
scroll to position [201, 0]
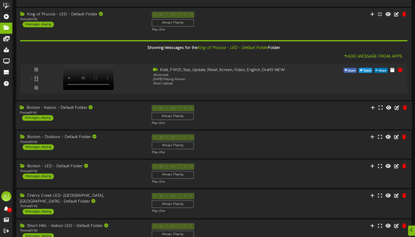
click at [126, 116] on div "Boston - Indoor - Default Folder Portrait ( 9:16 ) 1 messages playing" at bounding box center [82, 113] width 132 height 16
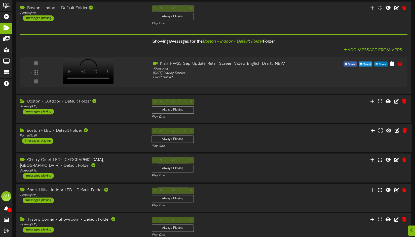
scroll to position [302, 0]
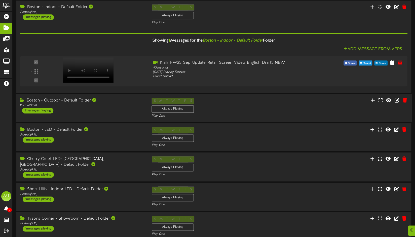
click at [125, 111] on div "Boston - Outdoor - Default Folder Portrait ( 9:16 ) 1 messages playing" at bounding box center [82, 106] width 132 height 16
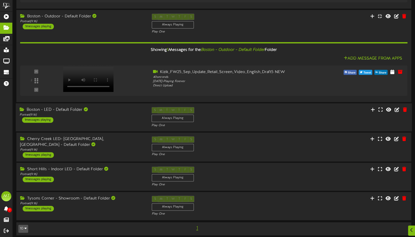
click at [122, 117] on div "Boston - LED - Default Folder Portrait ( 9:16 ) 1 messages playing" at bounding box center [82, 115] width 132 height 16
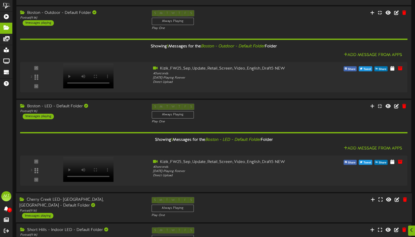
scroll to position [450, 0]
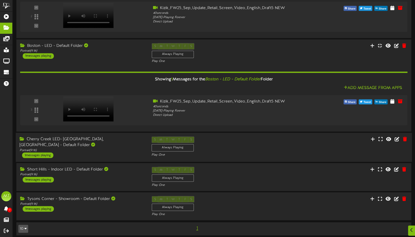
click at [129, 152] on div "Cherry Creek LED- Denver, CO - Default Folder Portrait ( 9:16 ) 1 messages play…" at bounding box center [214, 146] width 396 height 21
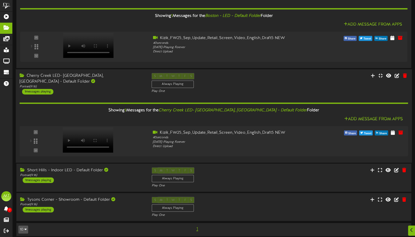
scroll to position [514, 0]
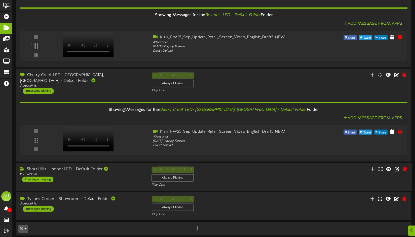
click at [122, 180] on div "Short Hills - Indoor LED - Default Folder Portrait ( 9:16 ) 1 messages playing …" at bounding box center [214, 176] width 396 height 21
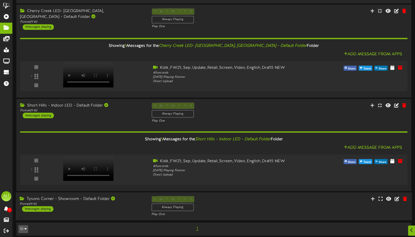
click at [128, 205] on div "Tysons Corner - Showroom - Default Folder Portrait ( 9:16 ) 1 messages playing" at bounding box center [82, 204] width 132 height 16
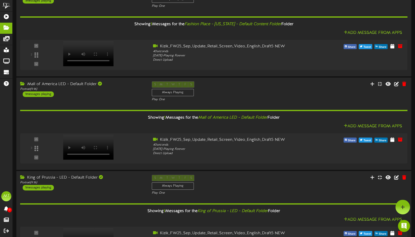
scroll to position [0, 0]
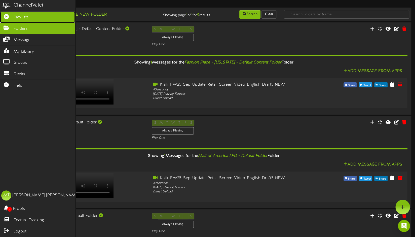
click at [6, 16] on icon at bounding box center [6, 16] width 13 height 4
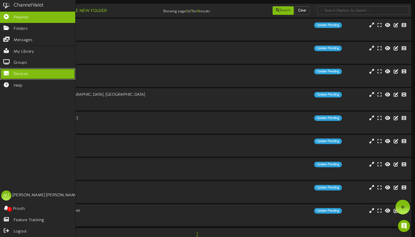
click at [7, 68] on link "Devices" at bounding box center [37, 73] width 75 height 11
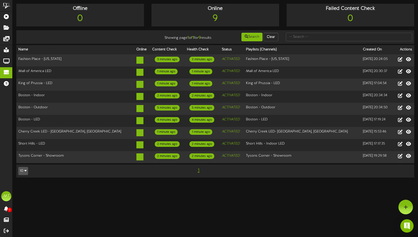
click at [409, 227] on img "Open Intercom Messenger" at bounding box center [407, 225] width 7 height 7
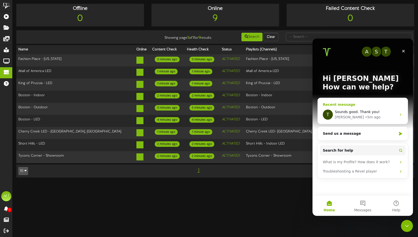
click at [368, 116] on div "Tyler • 5m ago" at bounding box center [366, 116] width 62 height 5
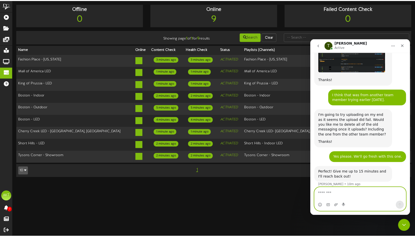
scroll to position [258, 0]
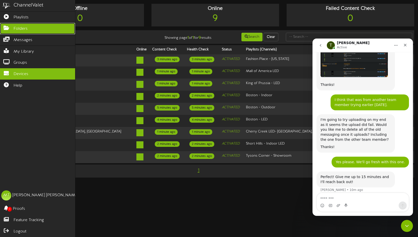
click at [7, 27] on icon at bounding box center [6, 27] width 13 height 4
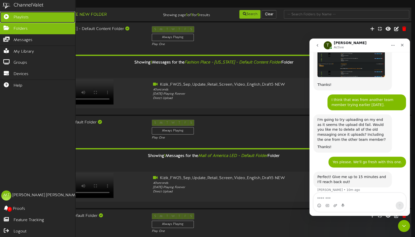
click at [18, 16] on span "Playlists" at bounding box center [21, 18] width 15 height 6
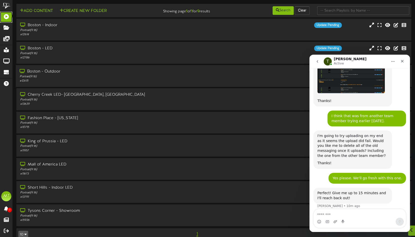
scroll to position [7, 0]
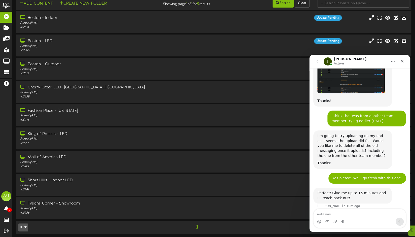
click at [318, 62] on icon "go back" at bounding box center [317, 61] width 2 height 3
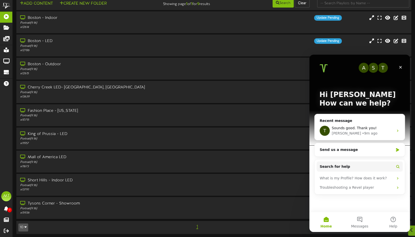
scroll to position [0, 0]
click at [399, 65] on icon "Close" at bounding box center [400, 67] width 4 height 4
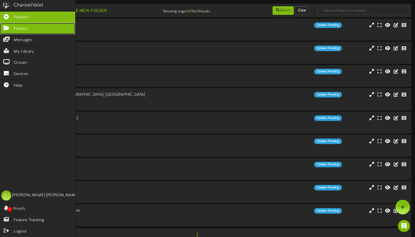
click at [15, 25] on link "Folders" at bounding box center [37, 28] width 75 height 11
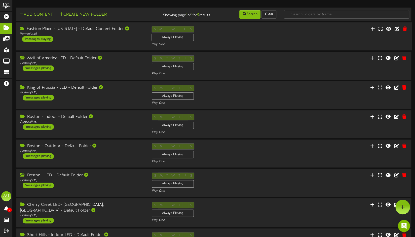
click at [119, 39] on div "Fashion Place - [US_STATE] - Default Content Folder Portrait ( 9:16 ) 1 message…" at bounding box center [82, 34] width 132 height 16
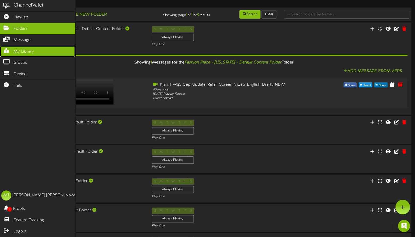
click at [6, 48] on icon at bounding box center [6, 50] width 13 height 4
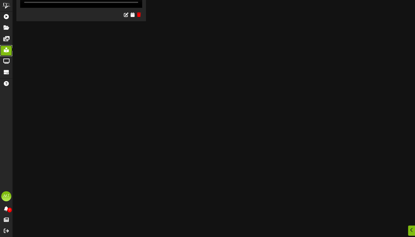
scroll to position [443, 0]
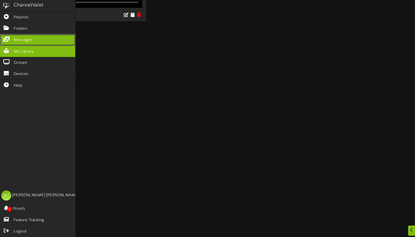
click at [11, 40] on link "Messages" at bounding box center [37, 39] width 75 height 11
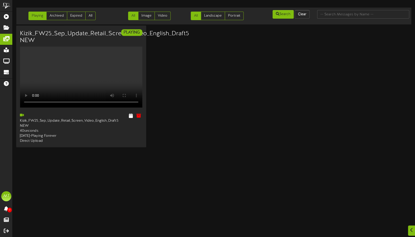
scroll to position [42, 0]
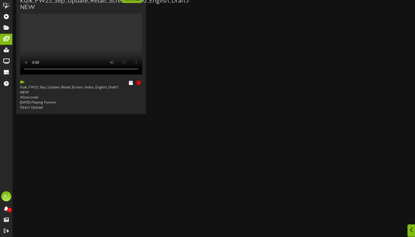
click at [410, 231] on icon at bounding box center [411, 230] width 3 height 6
click at [402, 222] on div "Open Intercom Messenger" at bounding box center [403, 225] width 13 height 13
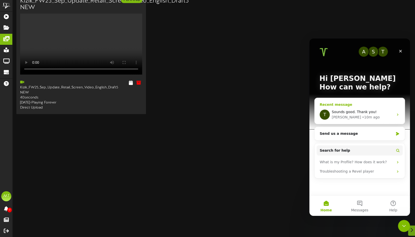
scroll to position [0, 0]
click at [362, 117] on div "• 10m ago" at bounding box center [371, 116] width 18 height 5
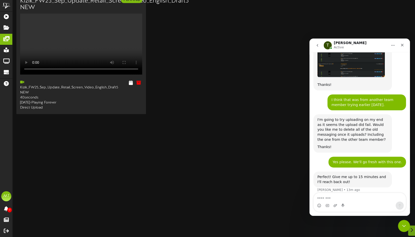
scroll to position [277, 0]
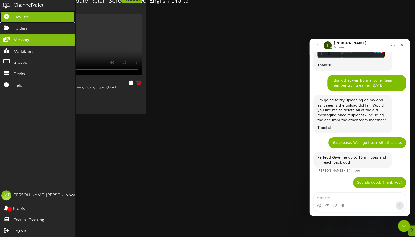
click at [6, 16] on icon at bounding box center [6, 16] width 13 height 4
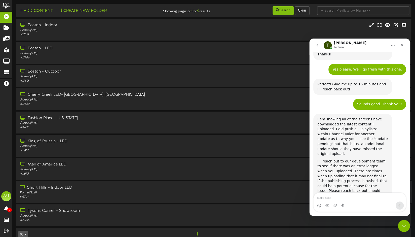
scroll to position [356, 0]
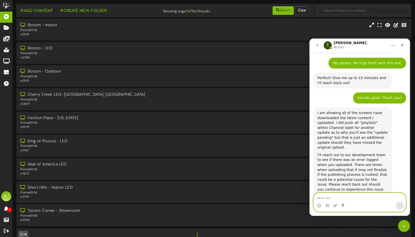
click at [331, 201] on textarea "Message…" at bounding box center [359, 197] width 92 height 9
type textarea "*"
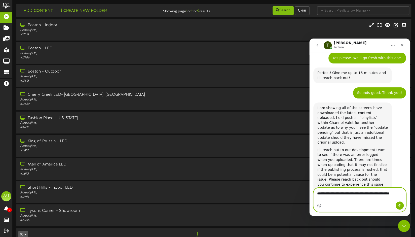
scroll to position [361, 0]
type textarea "**********"
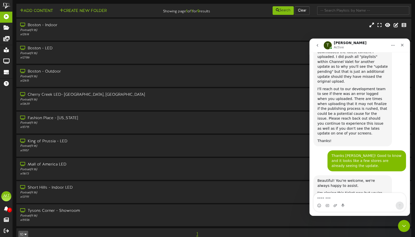
scroll to position [426, 0]
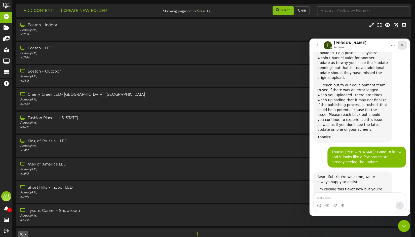
click at [403, 46] on icon "Close" at bounding box center [402, 45] width 4 height 4
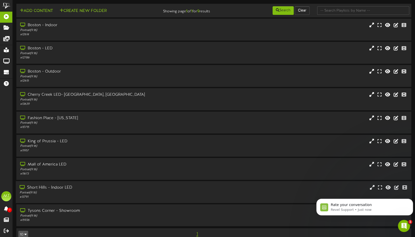
scroll to position [466, 0]
click at [353, 207] on p "Revel Support • 4m ago" at bounding box center [368, 209] width 76 height 5
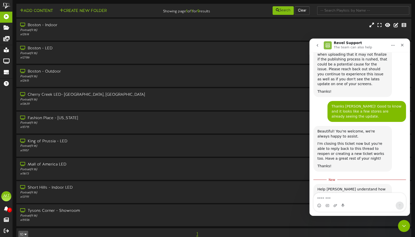
scroll to position [474, 0]
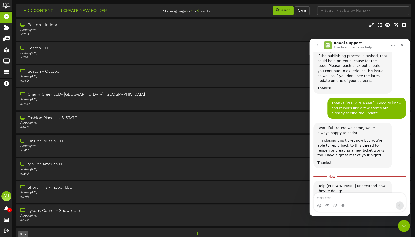
click at [373, 211] on span "Amazing" at bounding box center [371, 215] width 9 height 9
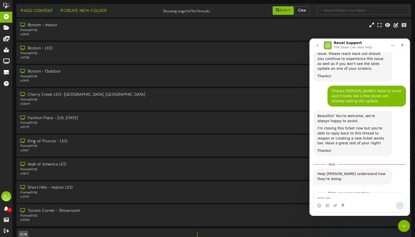
scroll to position [1, 0]
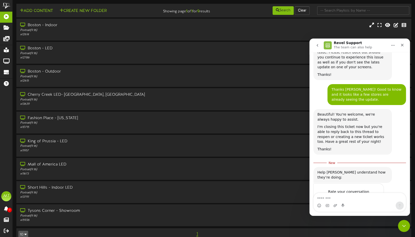
type textarea "**********"
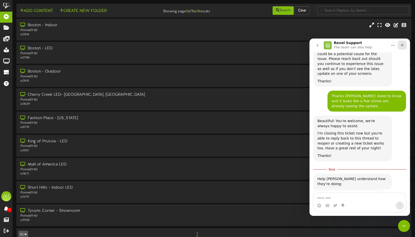
click at [402, 47] on icon "Close" at bounding box center [402, 45] width 4 height 4
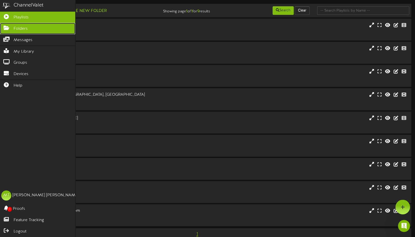
click at [4, 29] on icon at bounding box center [6, 27] width 13 height 4
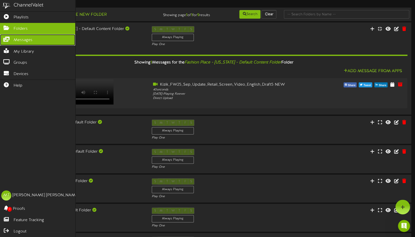
click at [4, 38] on icon at bounding box center [6, 39] width 13 height 4
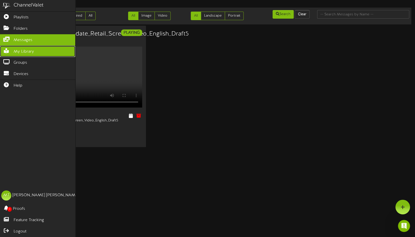
click at [10, 46] on link "My Library" at bounding box center [37, 51] width 75 height 11
